Goal: Find contact information: Find contact information

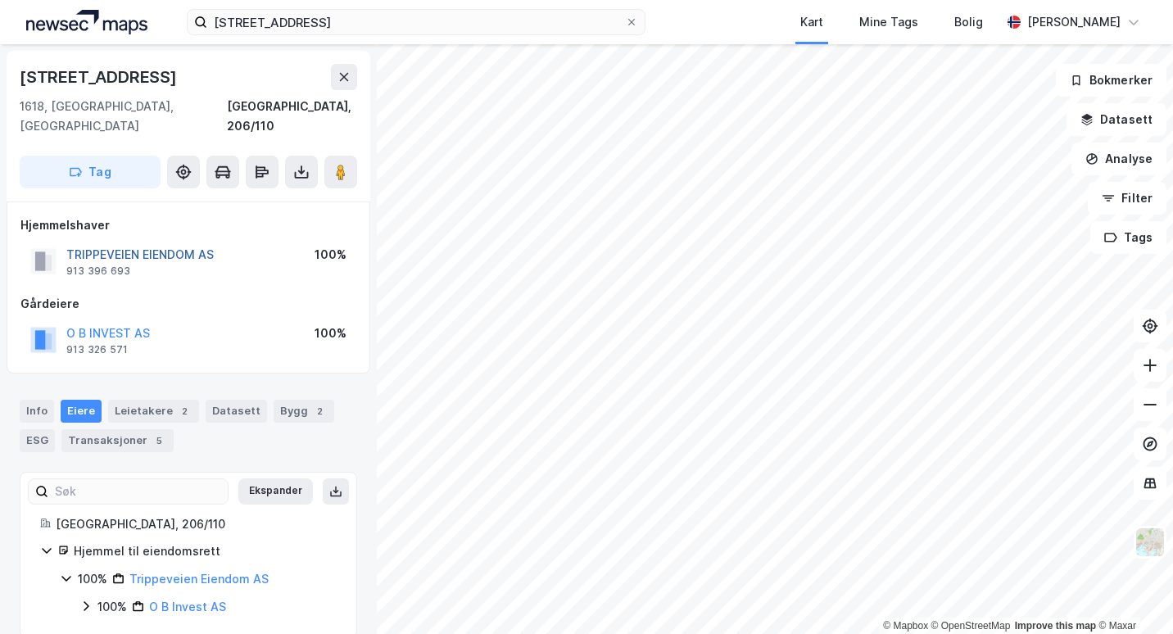
click at [0, 0] on button "TRIPPEVEIEN EIENDOM AS" at bounding box center [0, 0] width 0 height 0
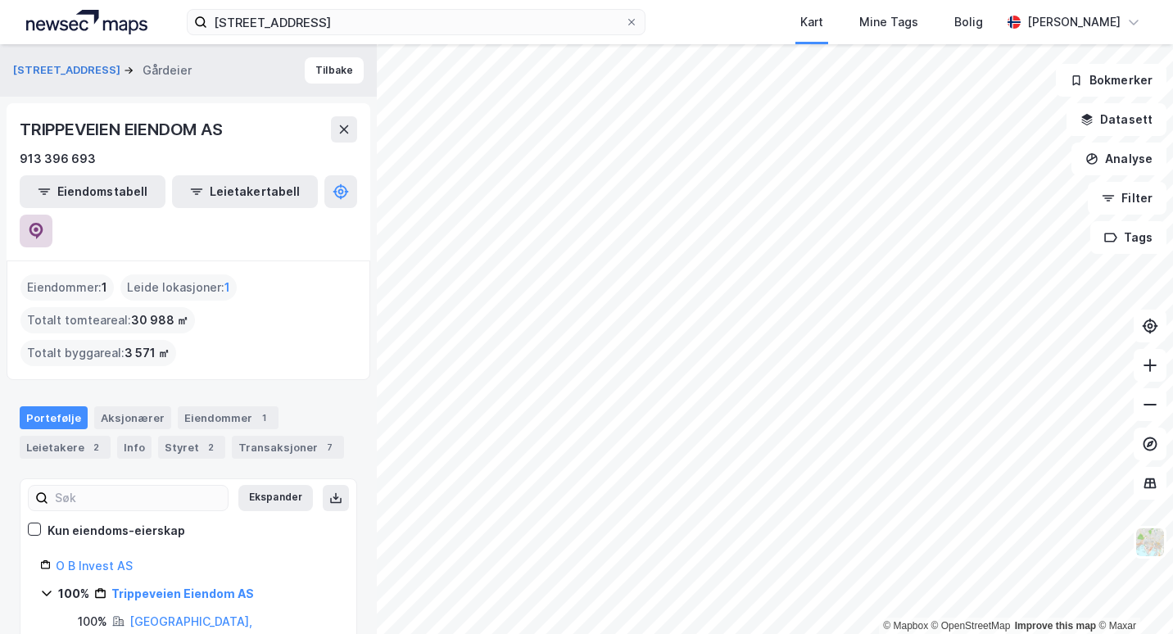
click at [44, 223] on icon at bounding box center [36, 231] width 16 height 16
